Goal: Information Seeking & Learning: Check status

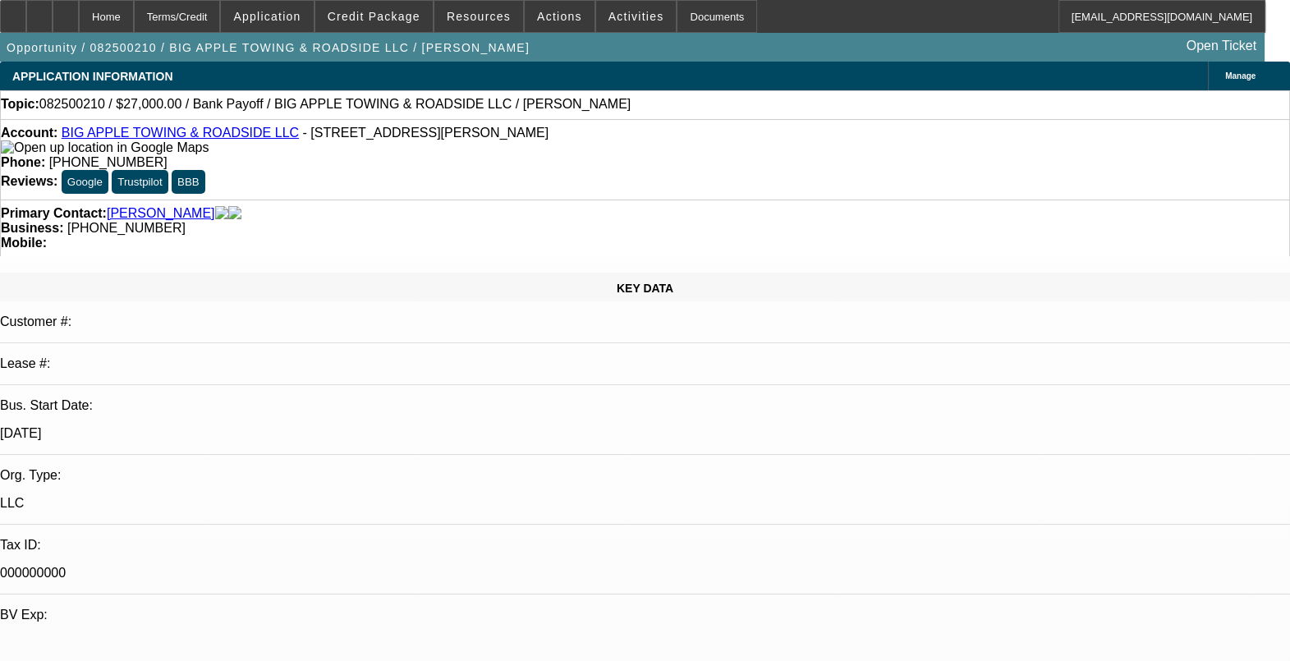
select select "0.1"
select select "2"
select select "0"
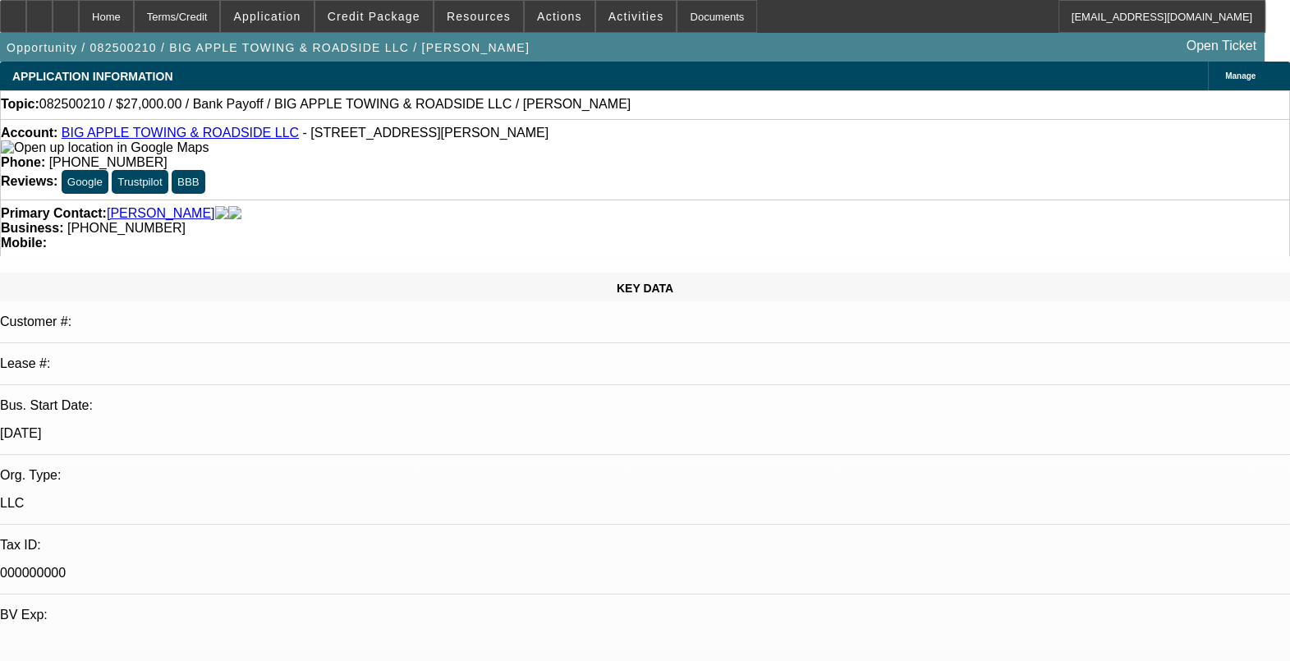
select select "0"
select select "1"
select select "2"
select select "6"
select select "1"
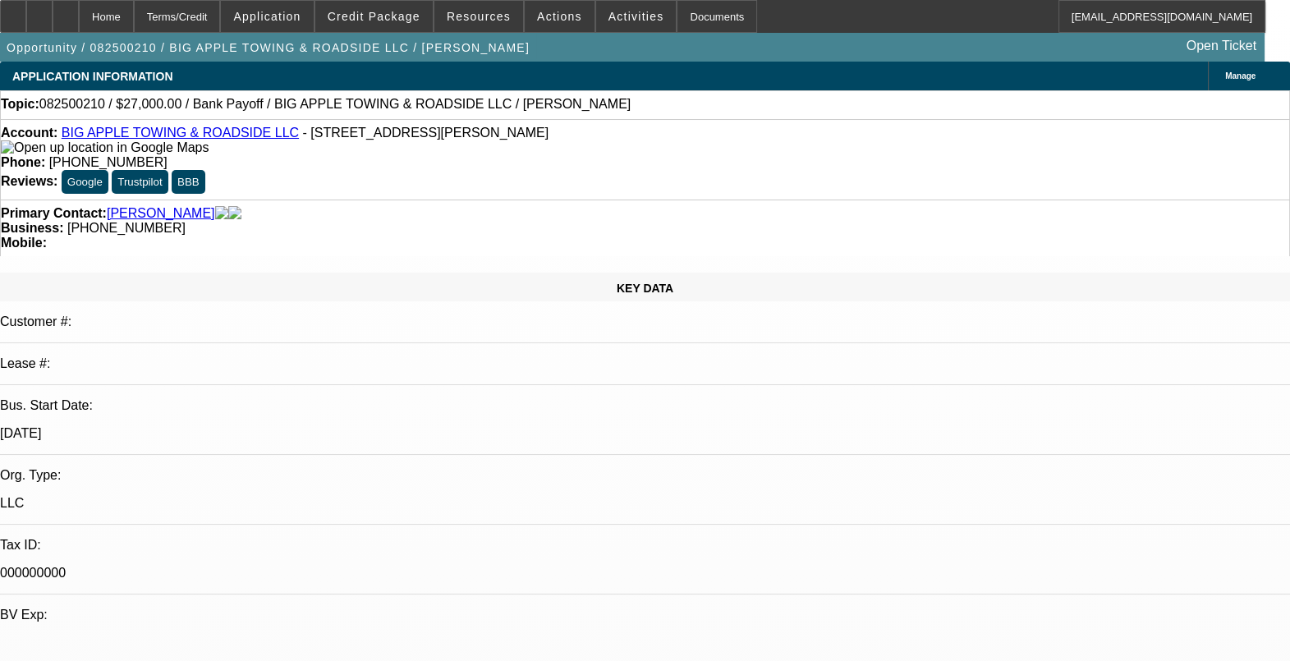
select select "2"
select select "6"
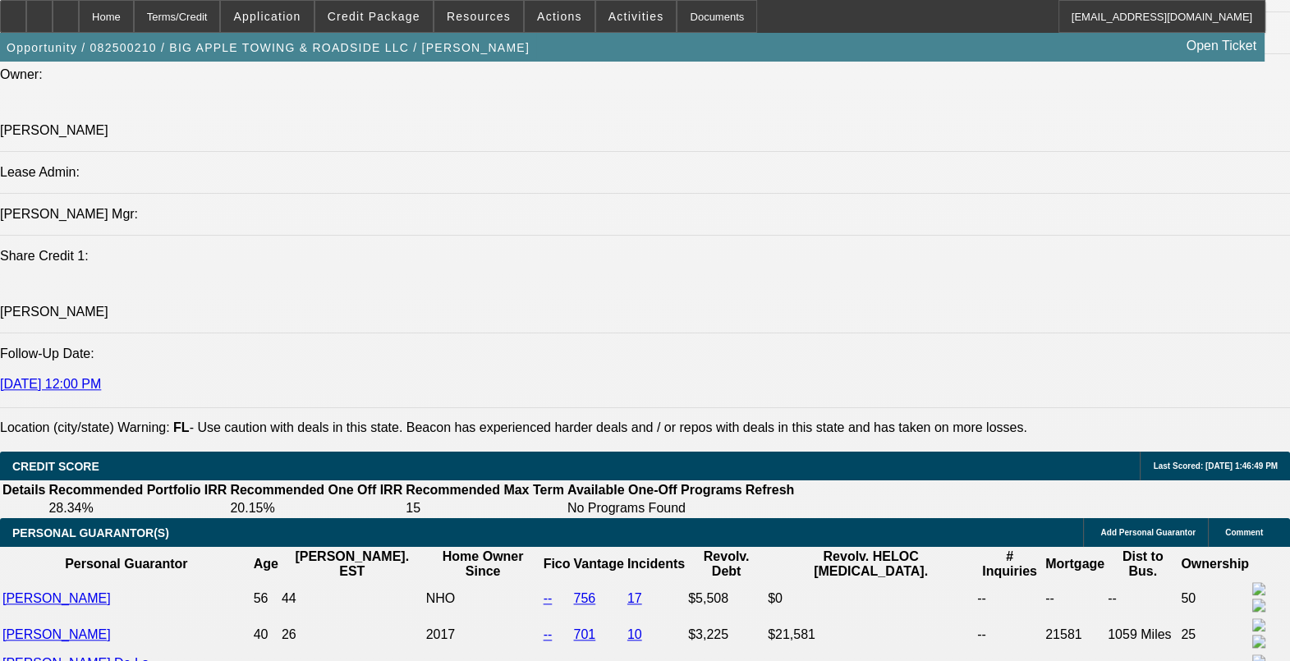
scroll to position [2052, 0]
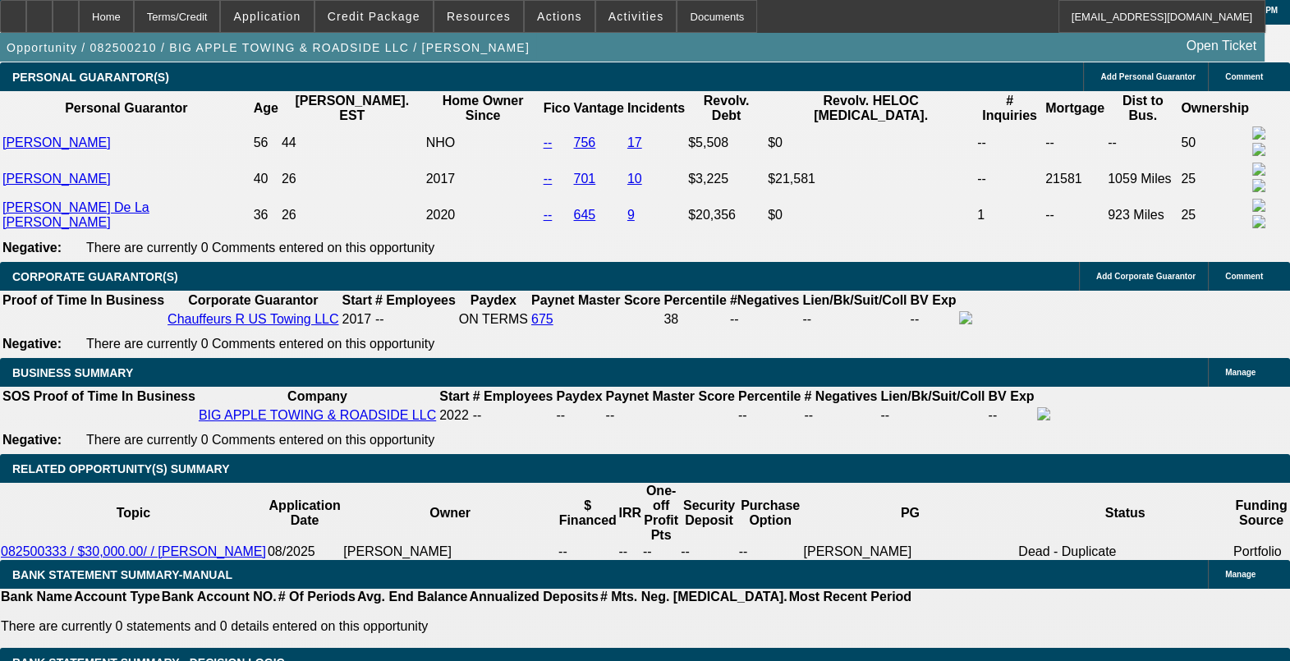
scroll to position [2463, 0]
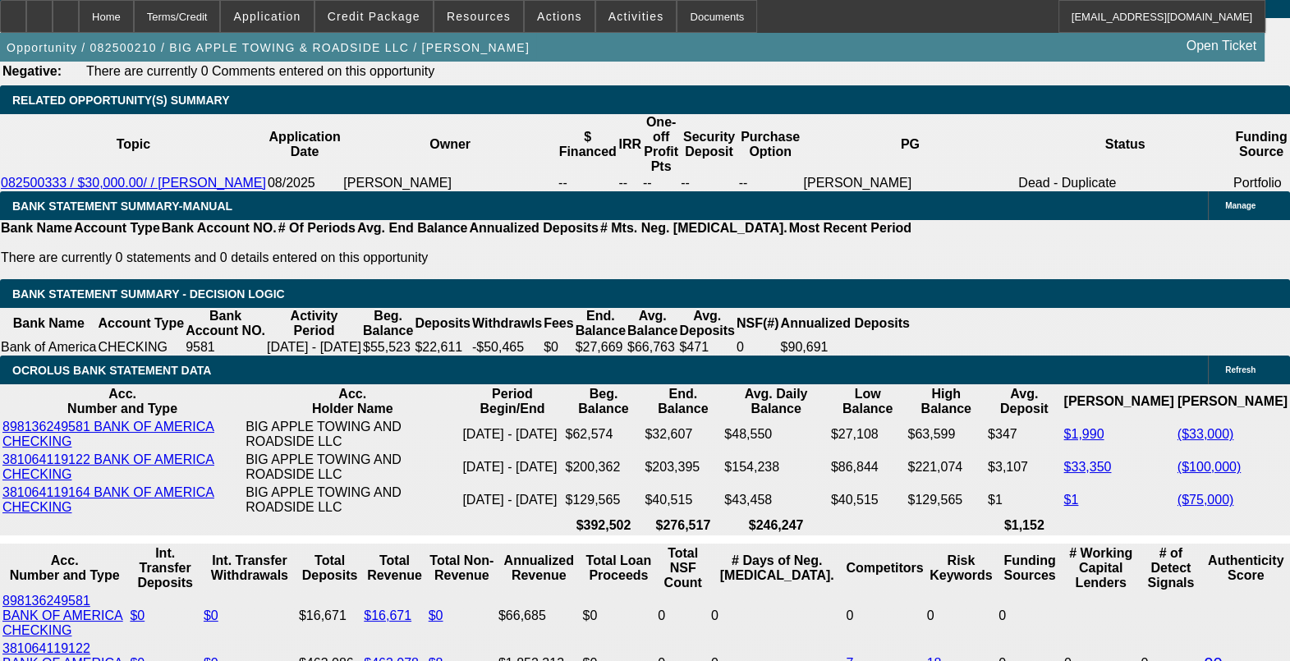
scroll to position [0, 0]
